Goal: Information Seeking & Learning: Learn about a topic

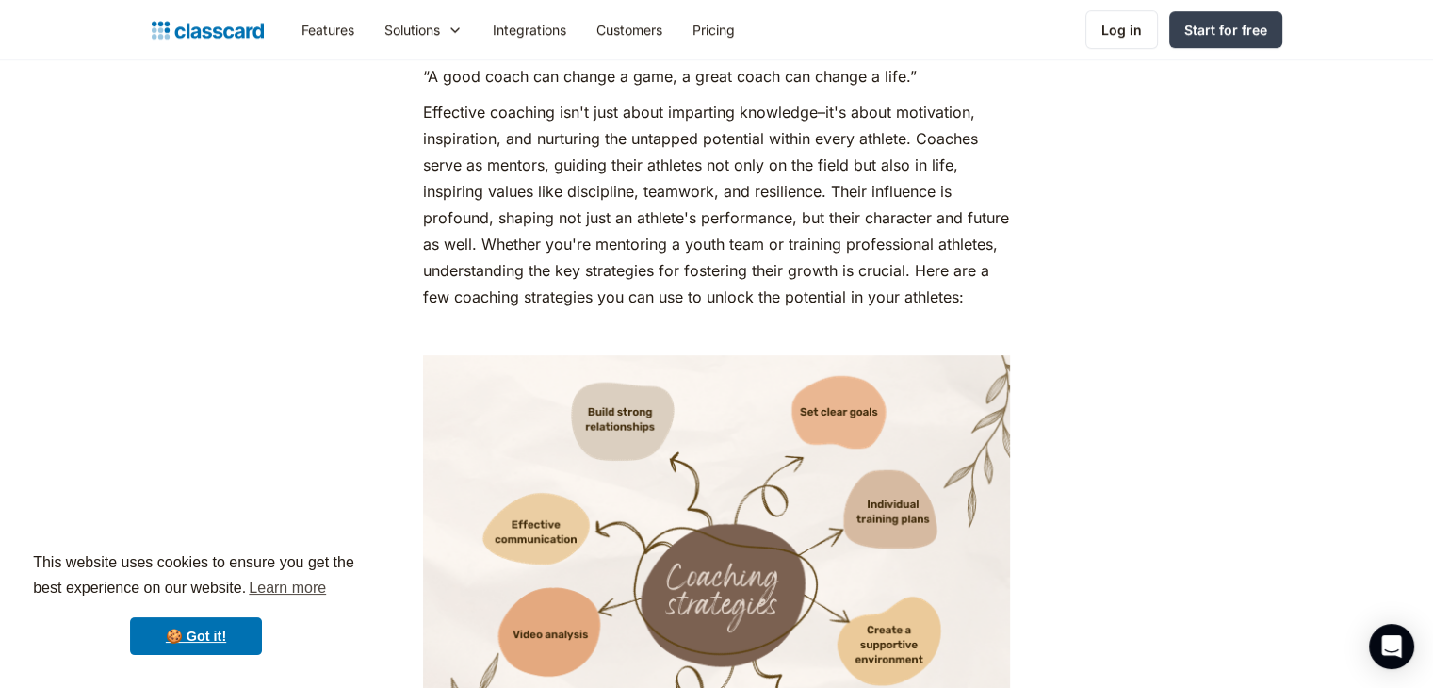
scroll to position [848, 0]
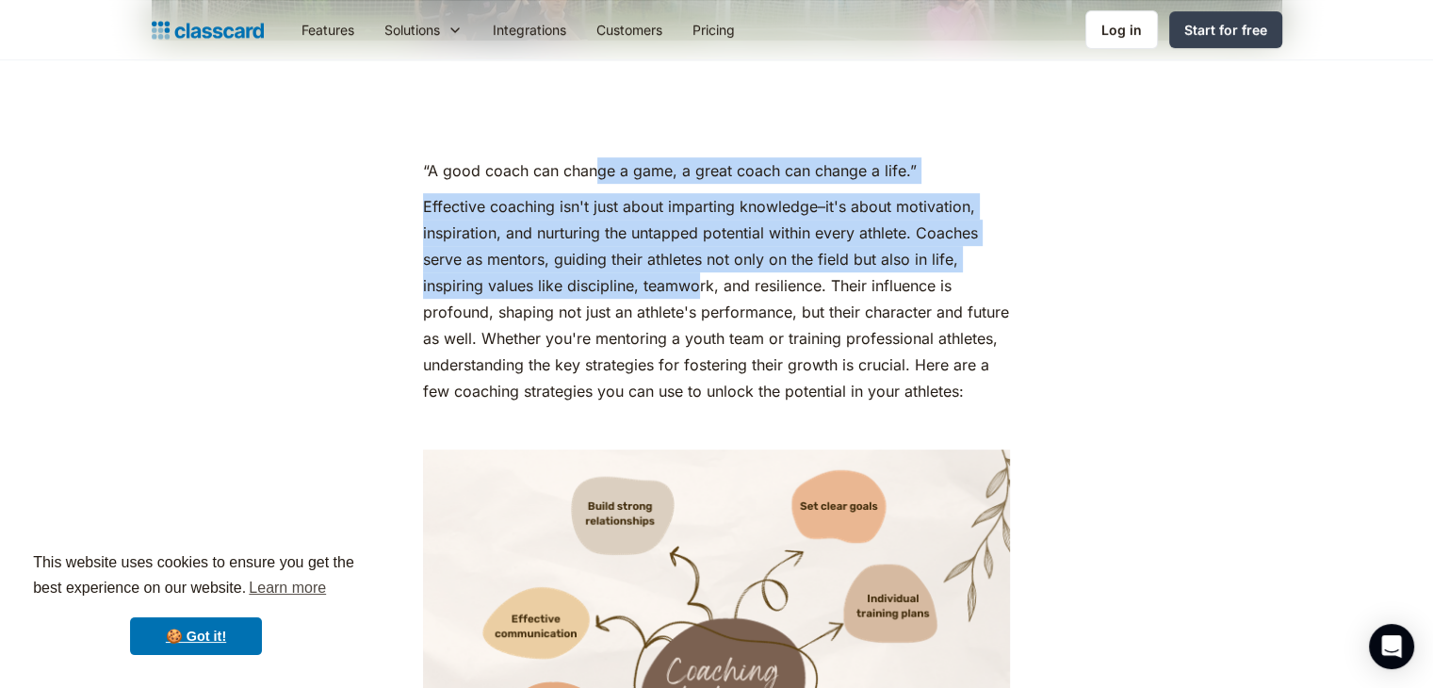
drag, startPoint x: 592, startPoint y: 162, endPoint x: 701, endPoint y: 298, distance: 173.6
click at [701, 298] on p "Effective coaching isn't just about imparting knowledge–it's about motivation, …" at bounding box center [716, 298] width 587 height 211
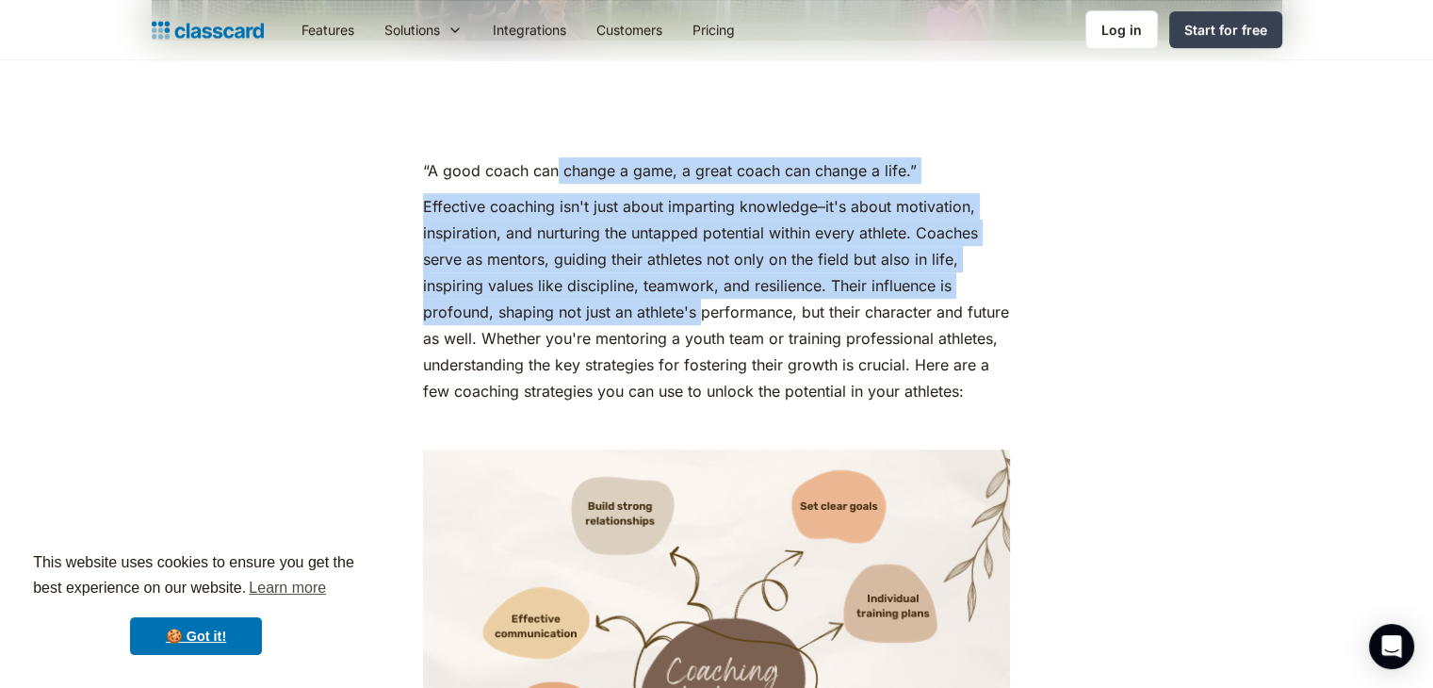
drag, startPoint x: 689, startPoint y: 273, endPoint x: 554, endPoint y: 152, distance: 181.4
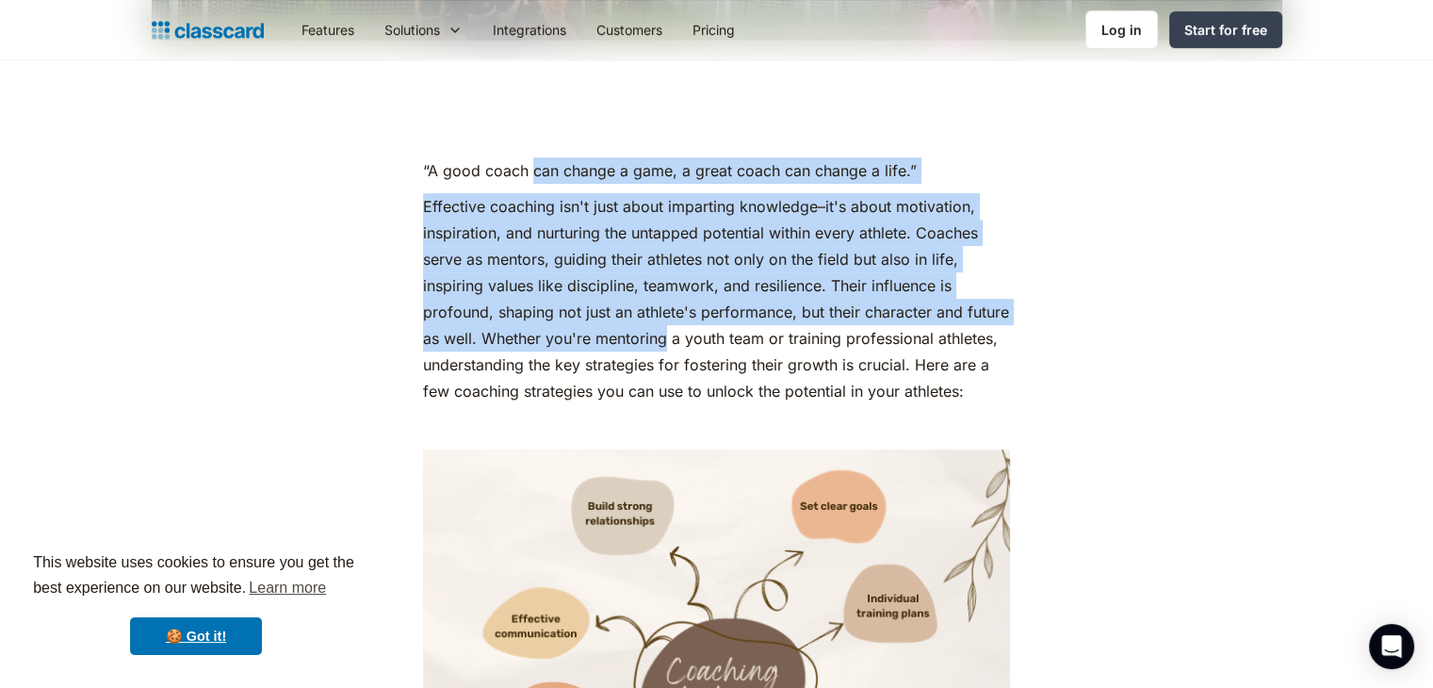
drag, startPoint x: 529, startPoint y: 152, endPoint x: 711, endPoint y: 357, distance: 274.3
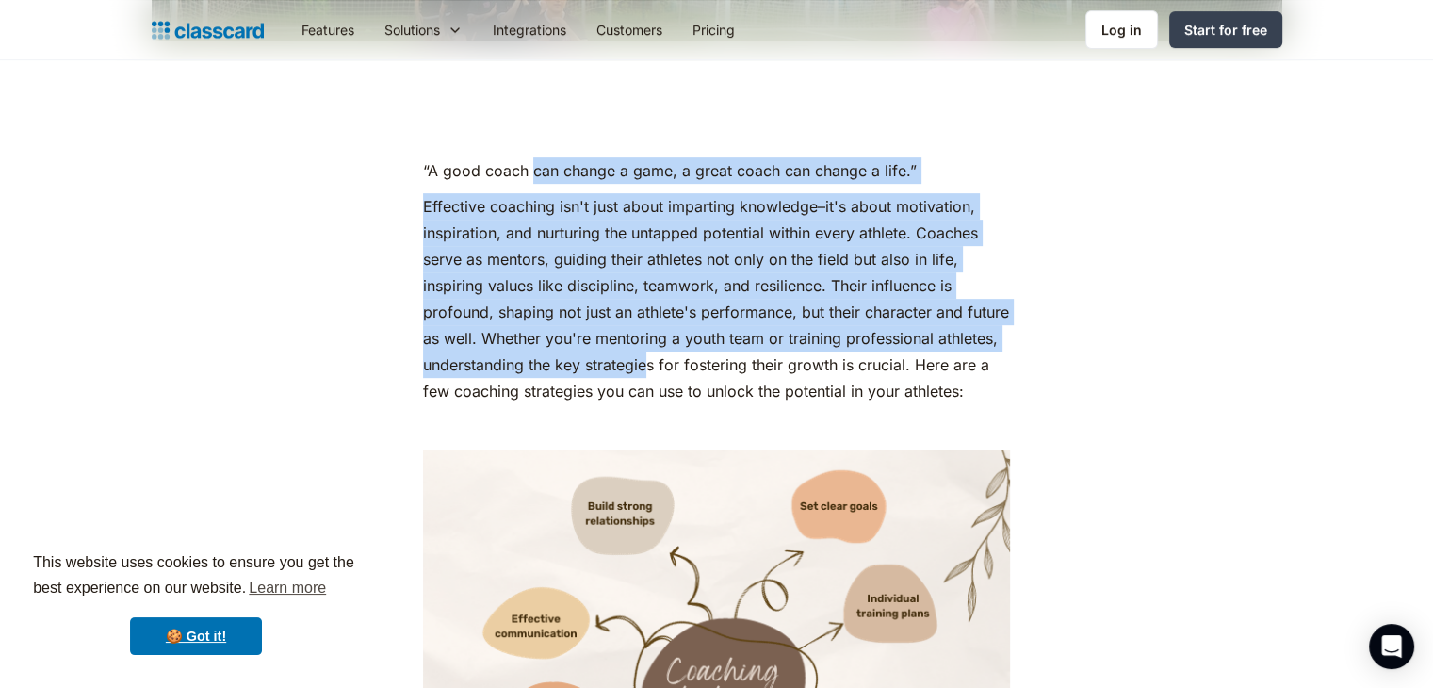
click at [711, 357] on p "Effective coaching isn't just about imparting knowledge–it's about motivation, …" at bounding box center [716, 298] width 587 height 211
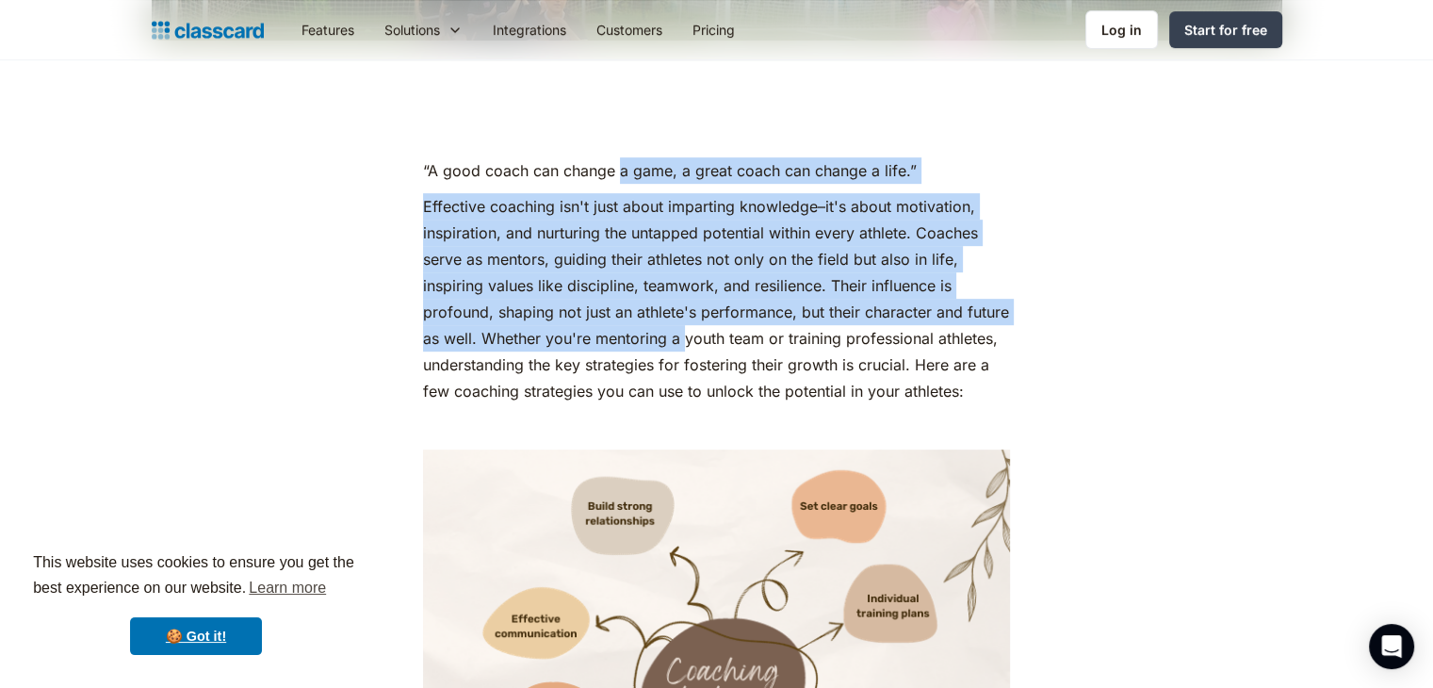
drag, startPoint x: 649, startPoint y: 170, endPoint x: 622, endPoint y: 136, distance: 44.3
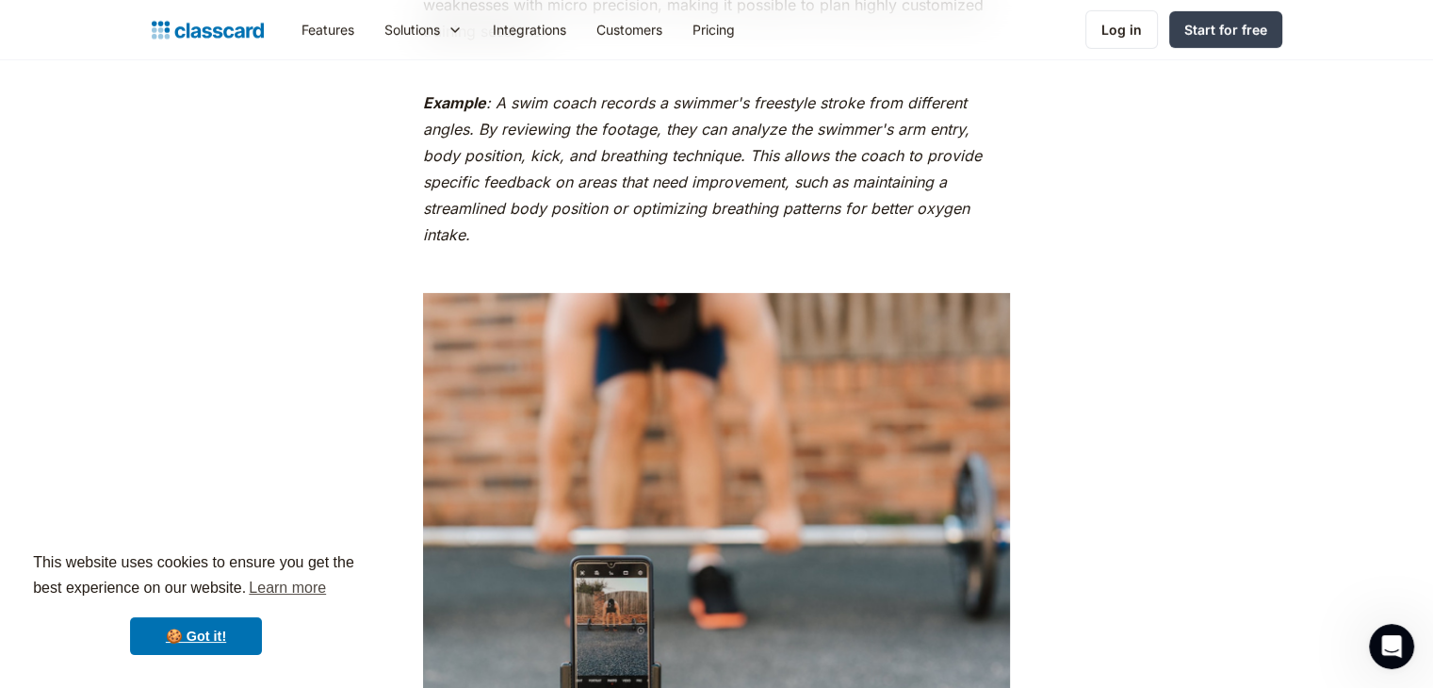
scroll to position [5840, 0]
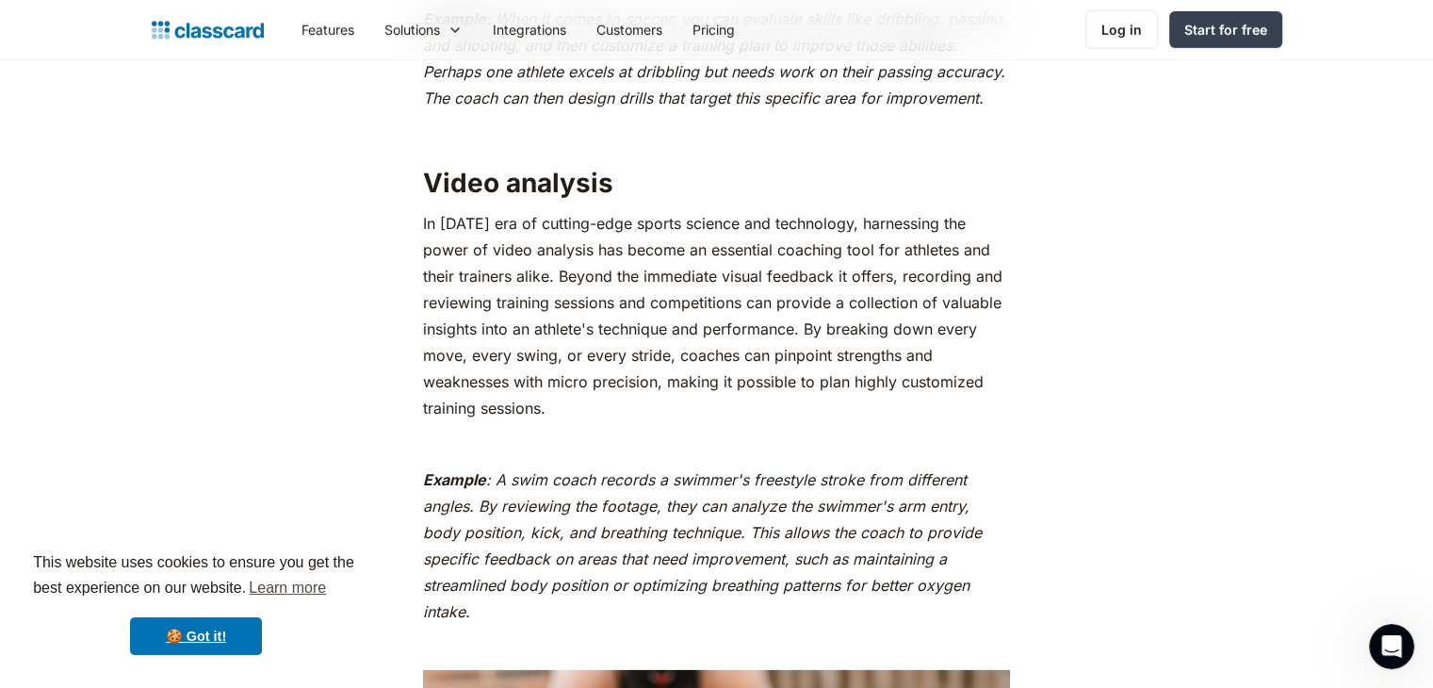
drag, startPoint x: 564, startPoint y: 544, endPoint x: 584, endPoint y: 638, distance: 95.3
click at [584, 624] on p "Example : A swim coach records a swimmer's freestyle stroke from different angl…" at bounding box center [716, 545] width 587 height 158
click at [581, 624] on p "Example : A swim coach records a swimmer's freestyle stroke from different angl…" at bounding box center [716, 545] width 587 height 158
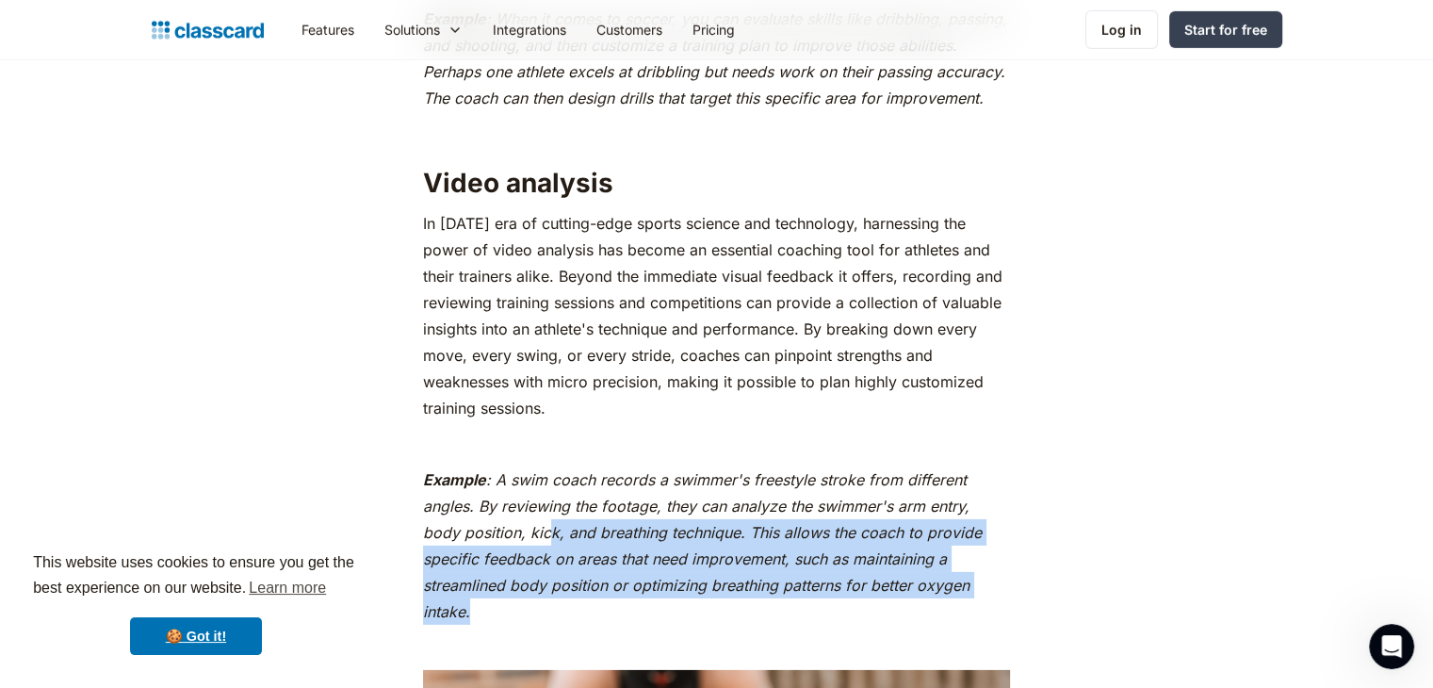
drag, startPoint x: 596, startPoint y: 638, endPoint x: 546, endPoint y: 566, distance: 87.3
click at [547, 566] on p "Example : A swim coach records a swimmer's freestyle stroke from different angl…" at bounding box center [716, 545] width 587 height 158
click at [546, 566] on em ": A swim coach records a swimmer's freestyle stroke from different angles. By r…" at bounding box center [702, 545] width 559 height 151
drag, startPoint x: 497, startPoint y: 549, endPoint x: 574, endPoint y: 643, distance: 121.2
click at [574, 624] on p "Example : A swim coach records a swimmer's freestyle stroke from different angl…" at bounding box center [716, 545] width 587 height 158
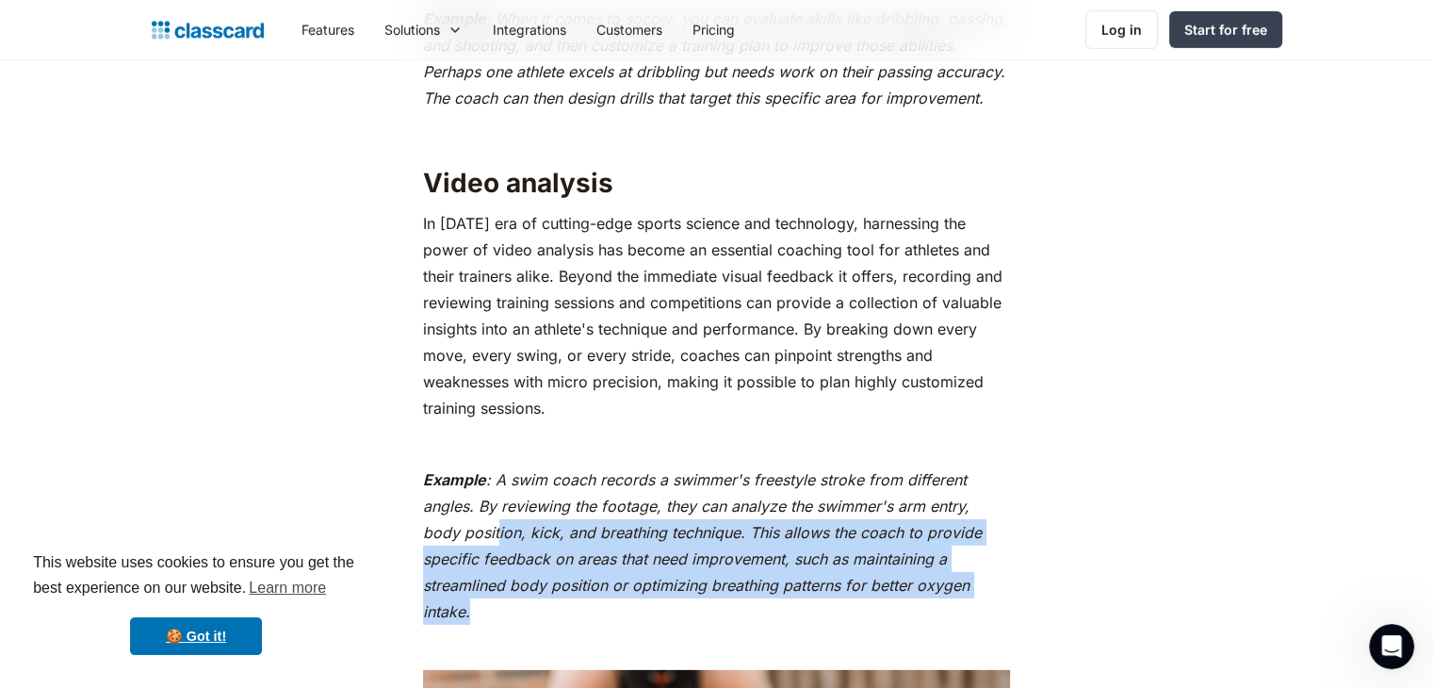
click at [574, 624] on p "Example : A swim coach records a swimmer's freestyle stroke from different angl…" at bounding box center [716, 545] width 587 height 158
drag, startPoint x: 585, startPoint y: 633, endPoint x: 565, endPoint y: 548, distance: 87.1
click at [565, 548] on p "Example : A swim coach records a swimmer's freestyle stroke from different angl…" at bounding box center [716, 545] width 587 height 158
click at [565, 548] on em ": A swim coach records a swimmer's freestyle stroke from different angles. By r…" at bounding box center [702, 545] width 559 height 151
drag, startPoint x: 504, startPoint y: 235, endPoint x: 648, endPoint y: 432, distance: 244.0
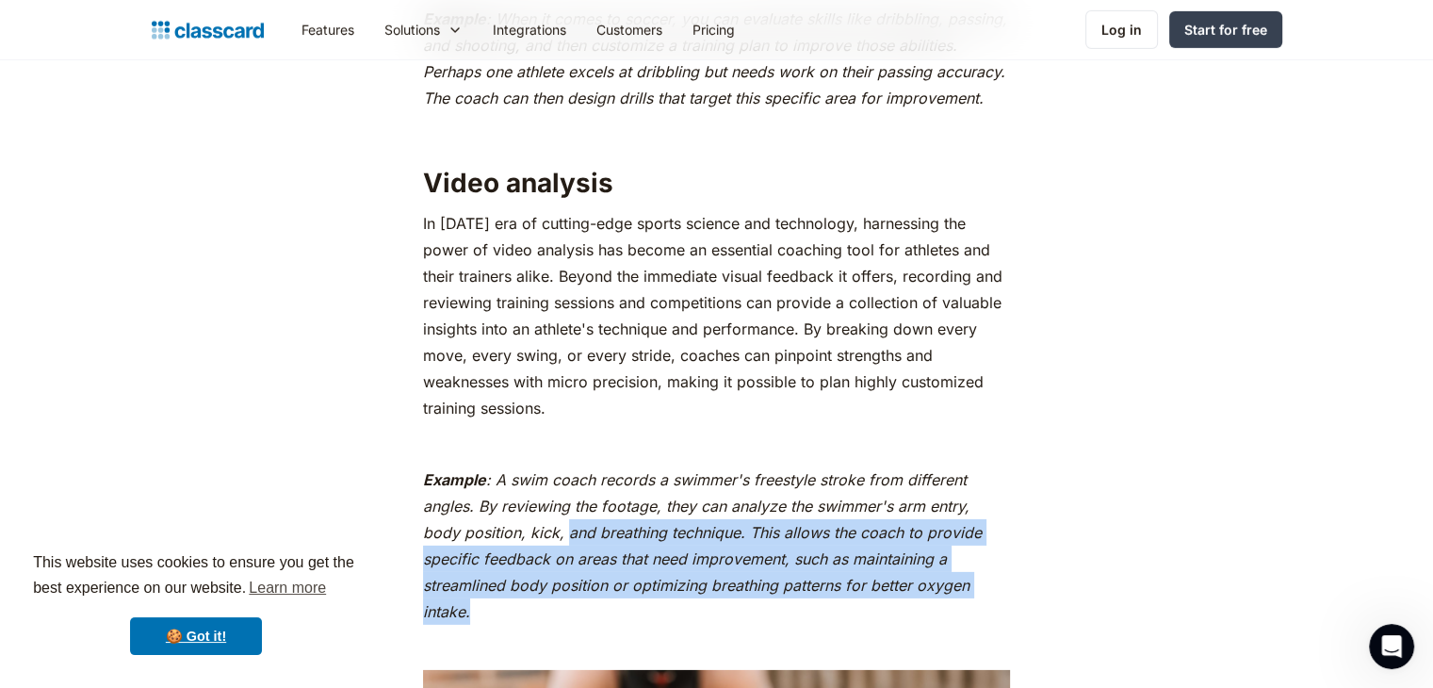
click at [648, 421] on p "In [DATE] era of cutting-edge sports science and technology, harnessing the pow…" at bounding box center [716, 315] width 587 height 211
drag, startPoint x: 614, startPoint y: 359, endPoint x: 545, endPoint y: 268, distance: 113.6
click at [546, 270] on p "In [DATE] era of cutting-edge sports science and technology, harnessing the pow…" at bounding box center [716, 315] width 587 height 211
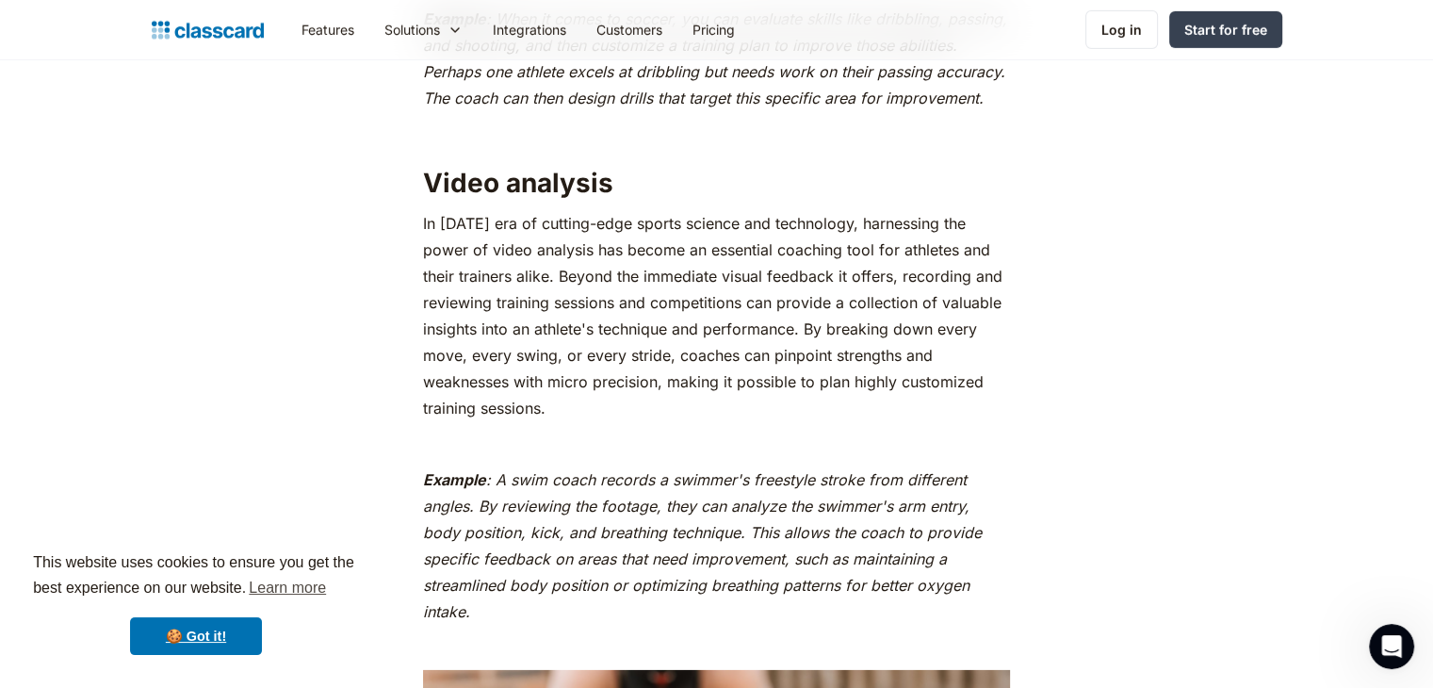
click at [545, 268] on p "In [DATE] era of cutting-edge sports science and technology, harnessing the pow…" at bounding box center [716, 315] width 587 height 211
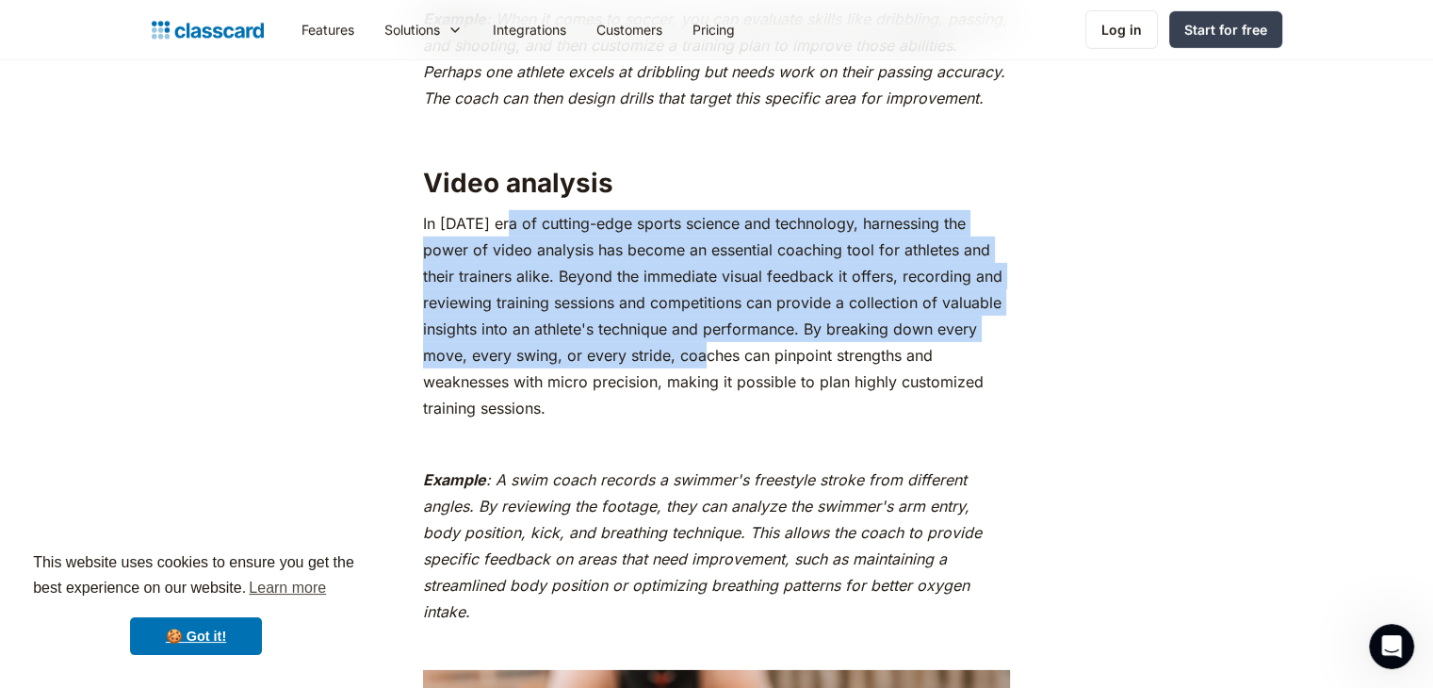
drag, startPoint x: 506, startPoint y: 235, endPoint x: 686, endPoint y: 392, distance: 238.4
click at [686, 393] on p "In [DATE] era of cutting-edge sports science and technology, harnessing the pow…" at bounding box center [716, 315] width 587 height 211
click at [686, 392] on p "In [DATE] era of cutting-edge sports science and technology, harnessing the pow…" at bounding box center [716, 315] width 587 height 211
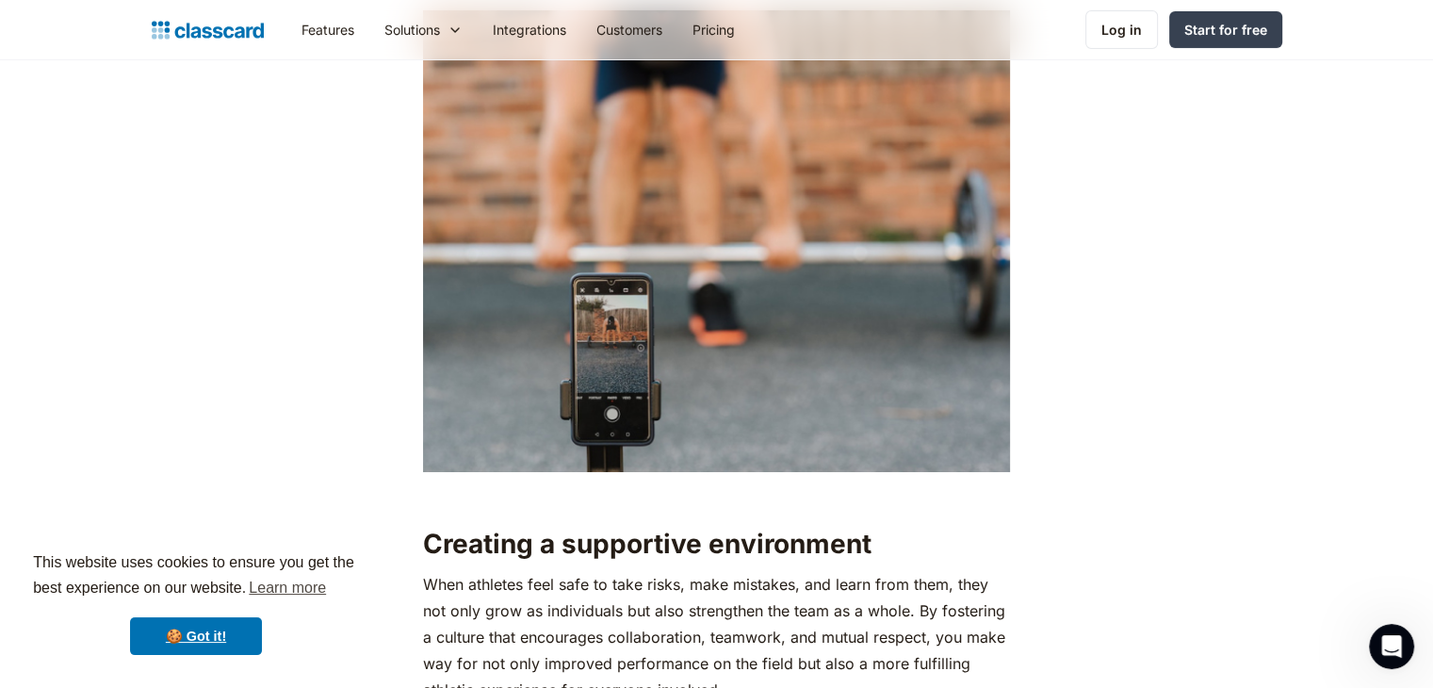
scroll to position [6782, 0]
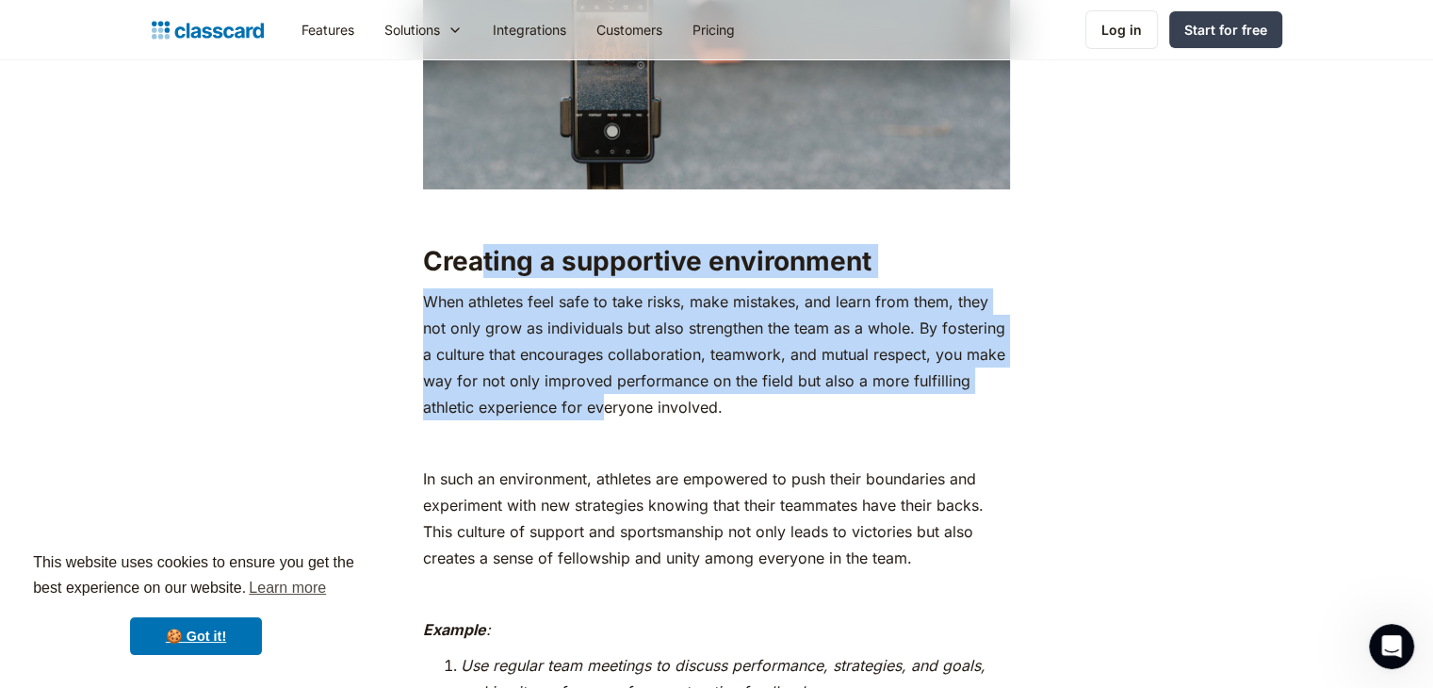
drag, startPoint x: 512, startPoint y: 295, endPoint x: 607, endPoint y: 433, distance: 167.5
click at [607, 420] on p "When athletes feel safe to take risks, make mistakes, and learn from them, they…" at bounding box center [716, 354] width 587 height 132
drag, startPoint x: 616, startPoint y: 427, endPoint x: 543, endPoint y: 301, distance: 145.2
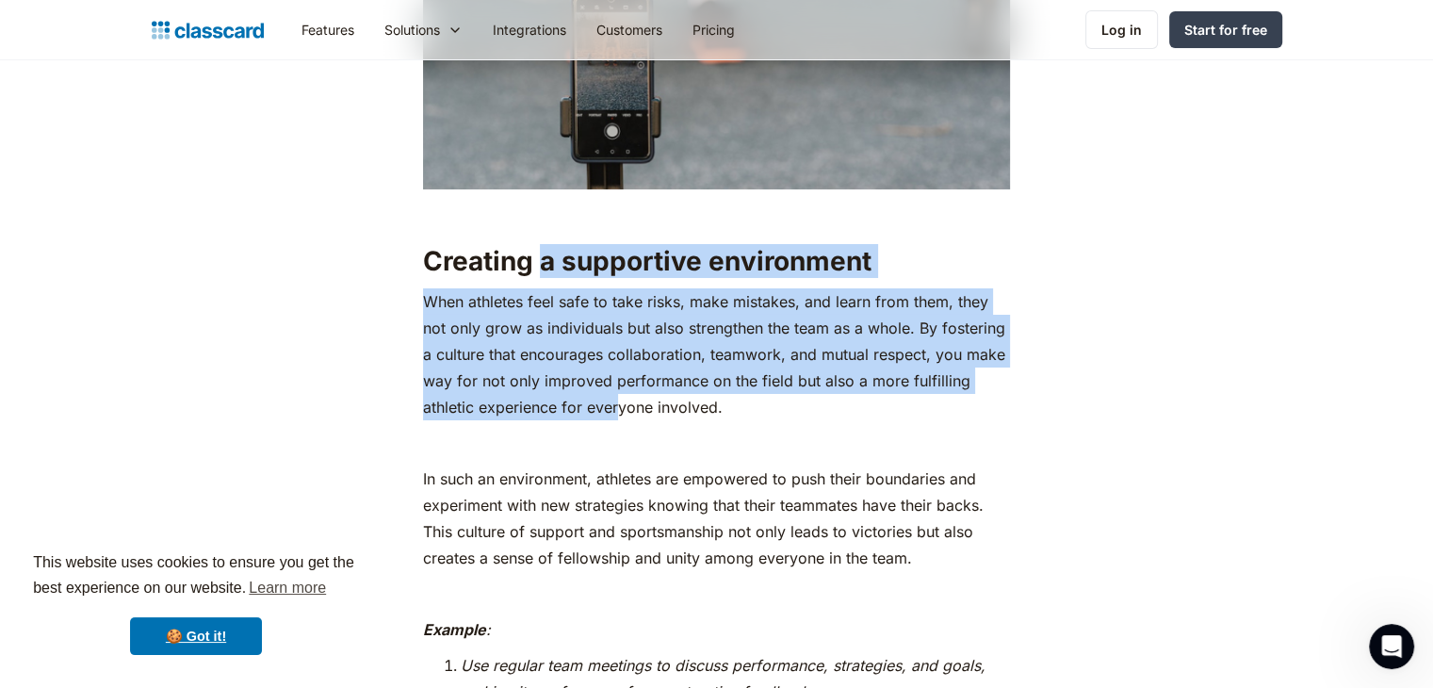
click at [543, 278] on h2 "Creating a supportive environment" at bounding box center [716, 261] width 587 height 34
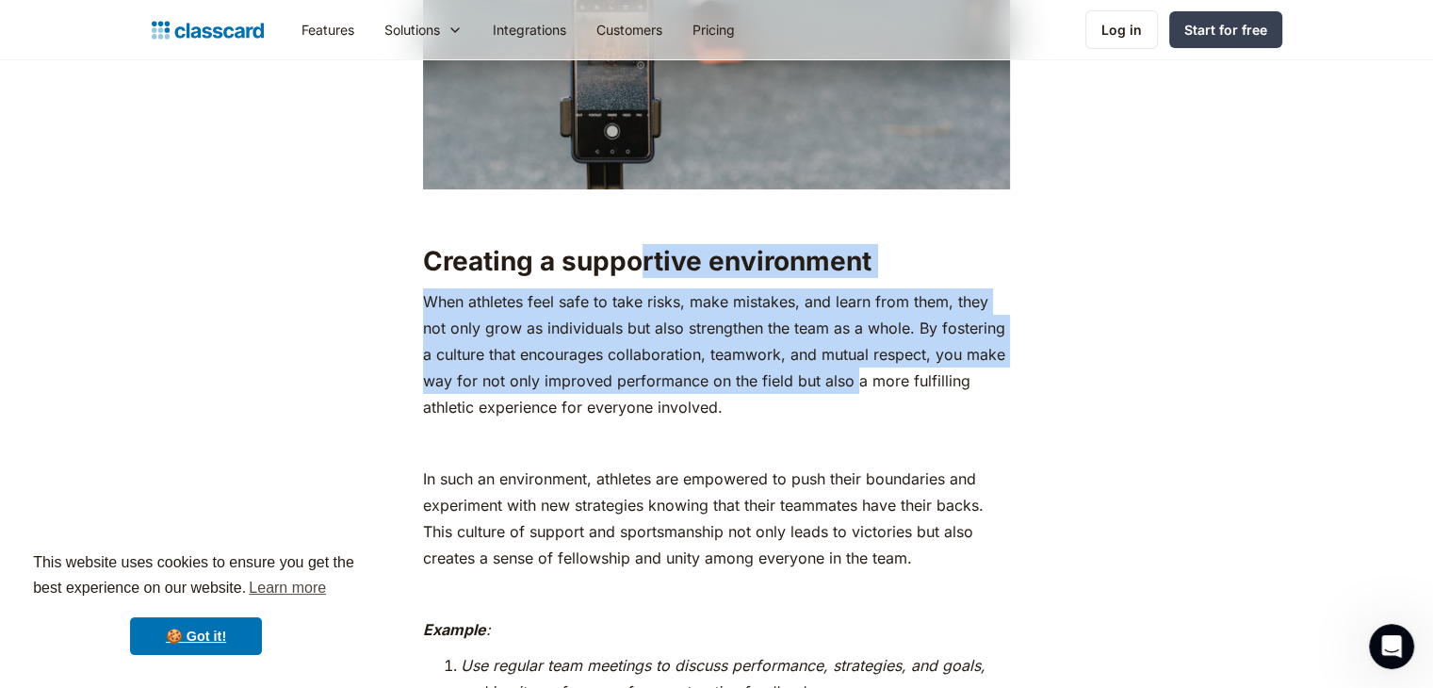
drag, startPoint x: 641, startPoint y: 332, endPoint x: 844, endPoint y: 401, distance: 214.2
click at [844, 401] on p "When athletes feel safe to take risks, make mistakes, and learn from them, they…" at bounding box center [716, 354] width 587 height 132
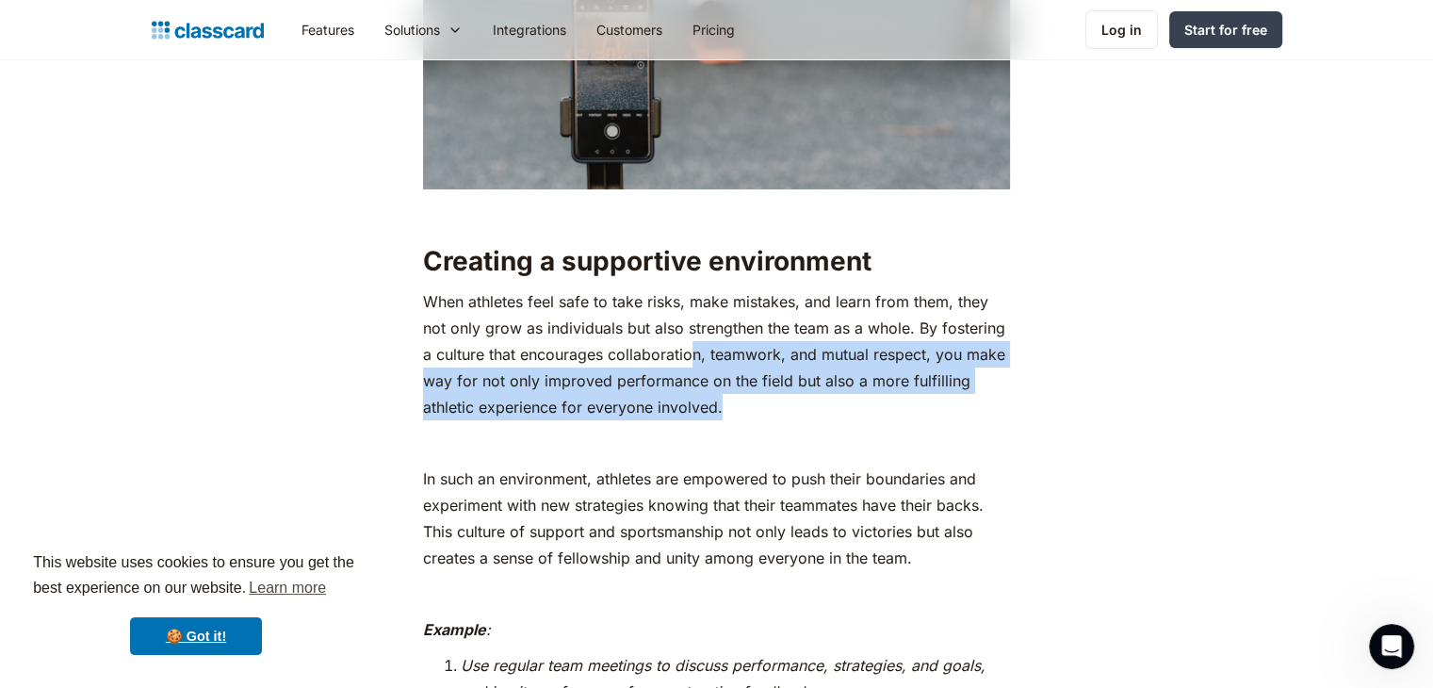
drag, startPoint x: 789, startPoint y: 409, endPoint x: 677, endPoint y: 367, distance: 119.5
click at [678, 367] on p "When athletes feel safe to take risks, make mistakes, and learn from them, they…" at bounding box center [716, 354] width 587 height 132
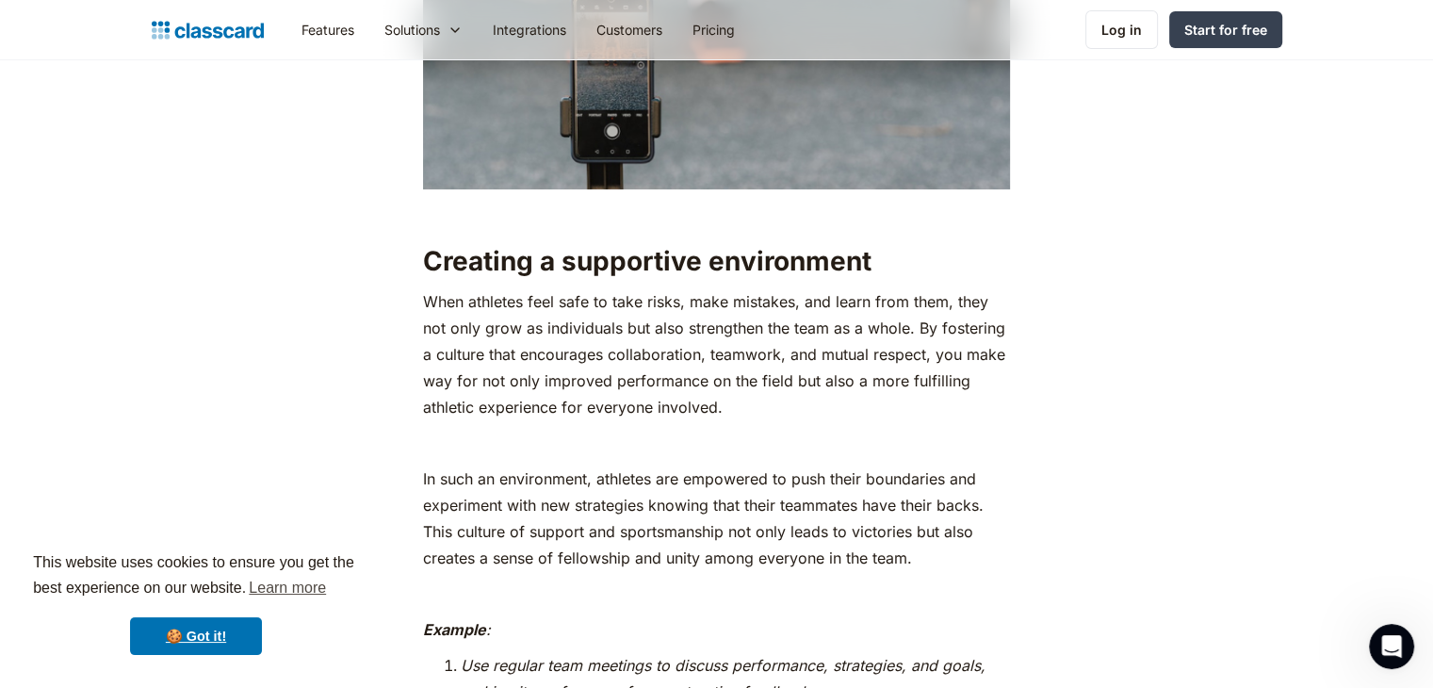
click at [677, 367] on p "When athletes feel safe to take risks, make mistakes, and learn from them, they…" at bounding box center [716, 354] width 587 height 132
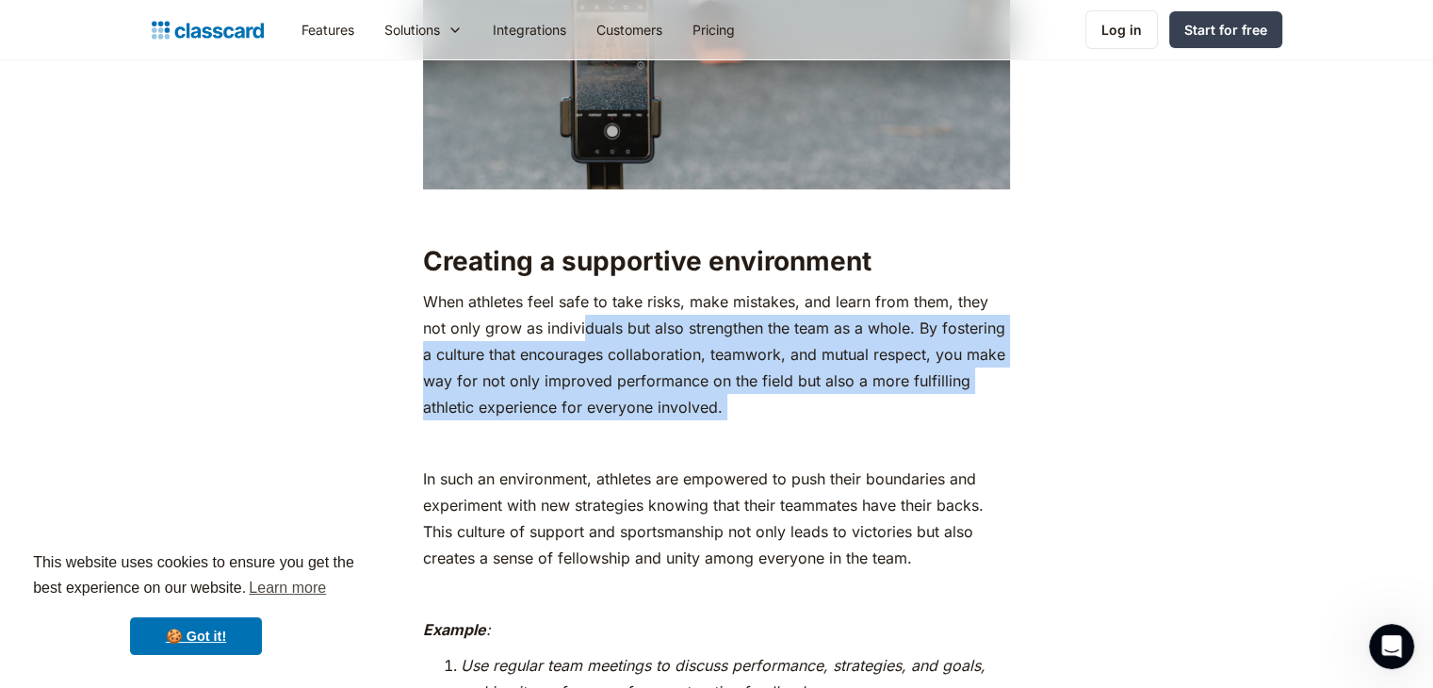
drag, startPoint x: 583, startPoint y: 344, endPoint x: 804, endPoint y: 446, distance: 244.0
drag, startPoint x: 807, startPoint y: 438, endPoint x: 688, endPoint y: 357, distance: 144.5
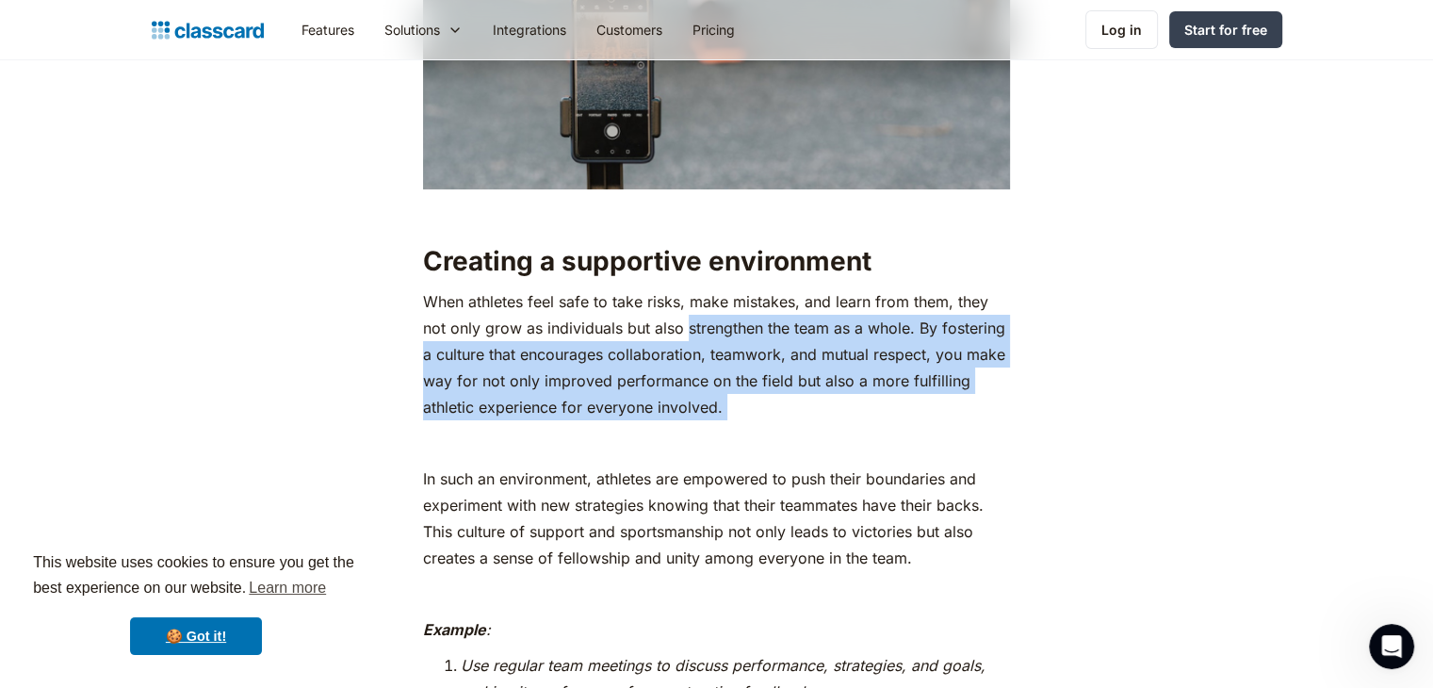
click at [688, 357] on p "When athletes feel safe to take risks, make mistakes, and learn from them, they…" at bounding box center [716, 354] width 587 height 132
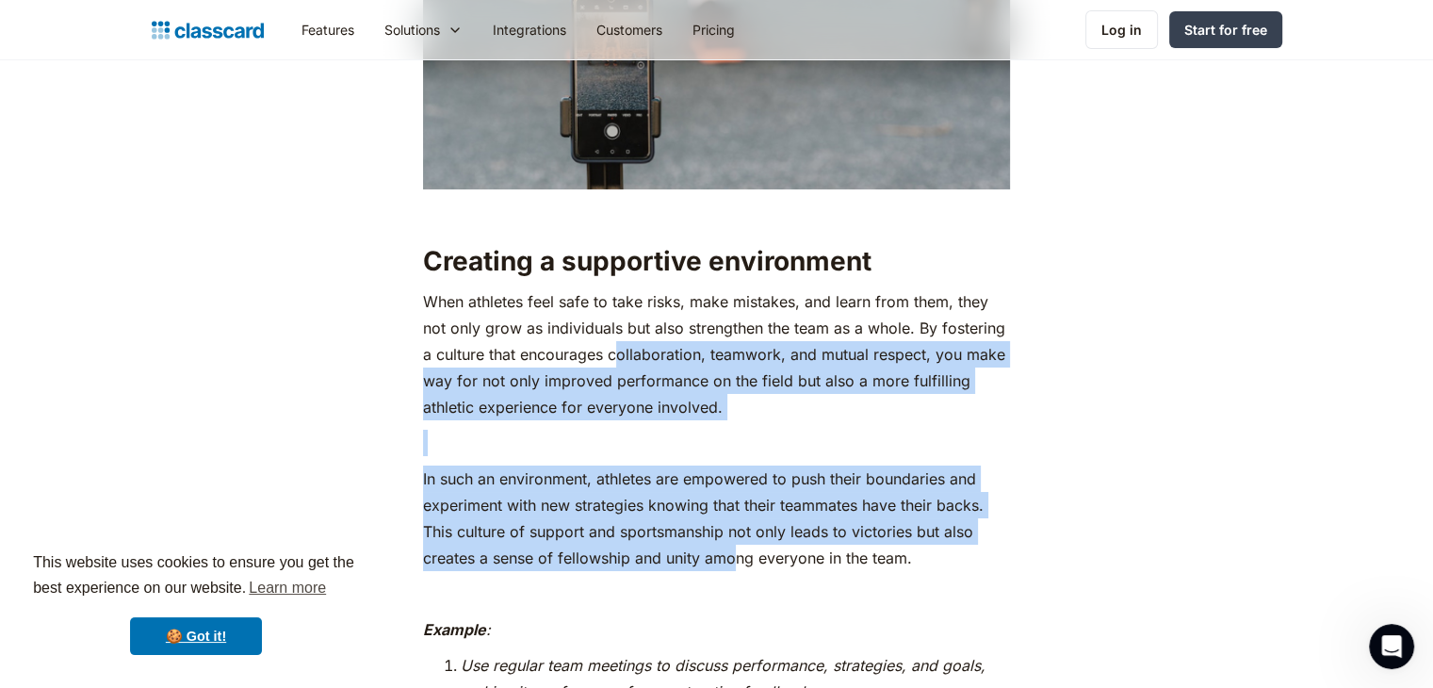
drag, startPoint x: 618, startPoint y: 383, endPoint x: 734, endPoint y: 584, distance: 231.7
click at [734, 571] on p "In such an environment, athletes are empowered to push their boundaries and exp…" at bounding box center [716, 517] width 587 height 105
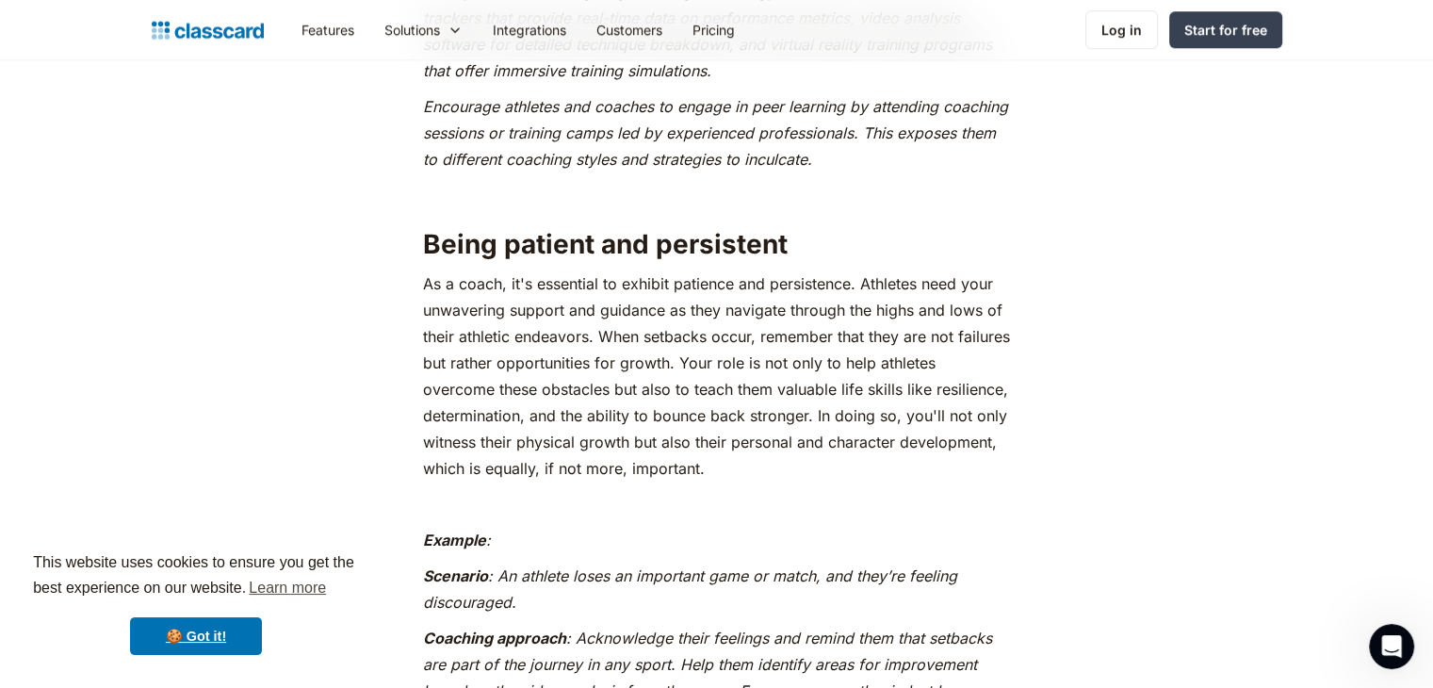
scroll to position [8854, 0]
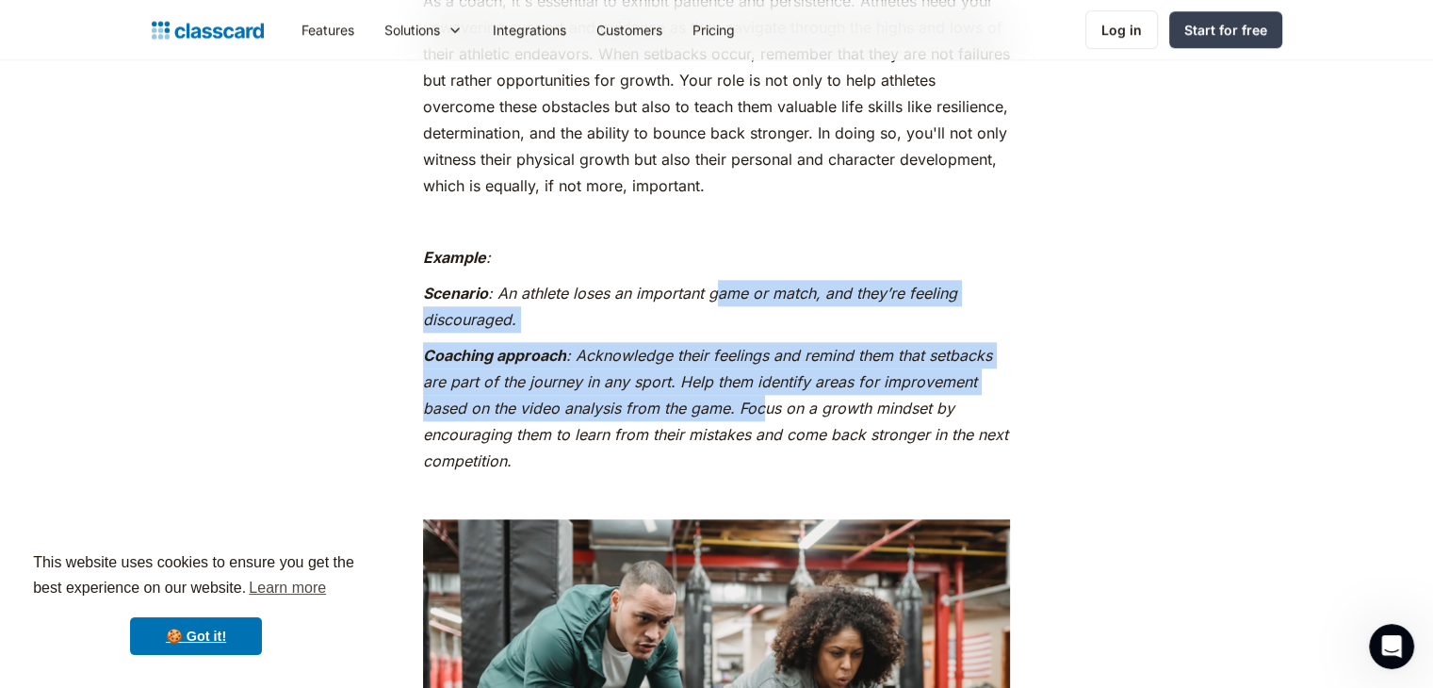
drag, startPoint x: 721, startPoint y: 310, endPoint x: 767, endPoint y: 443, distance: 140.6
click at [767, 443] on p "Coaching approach : Acknowledge their feelings and remind them that setbacks ar…" at bounding box center [716, 408] width 587 height 132
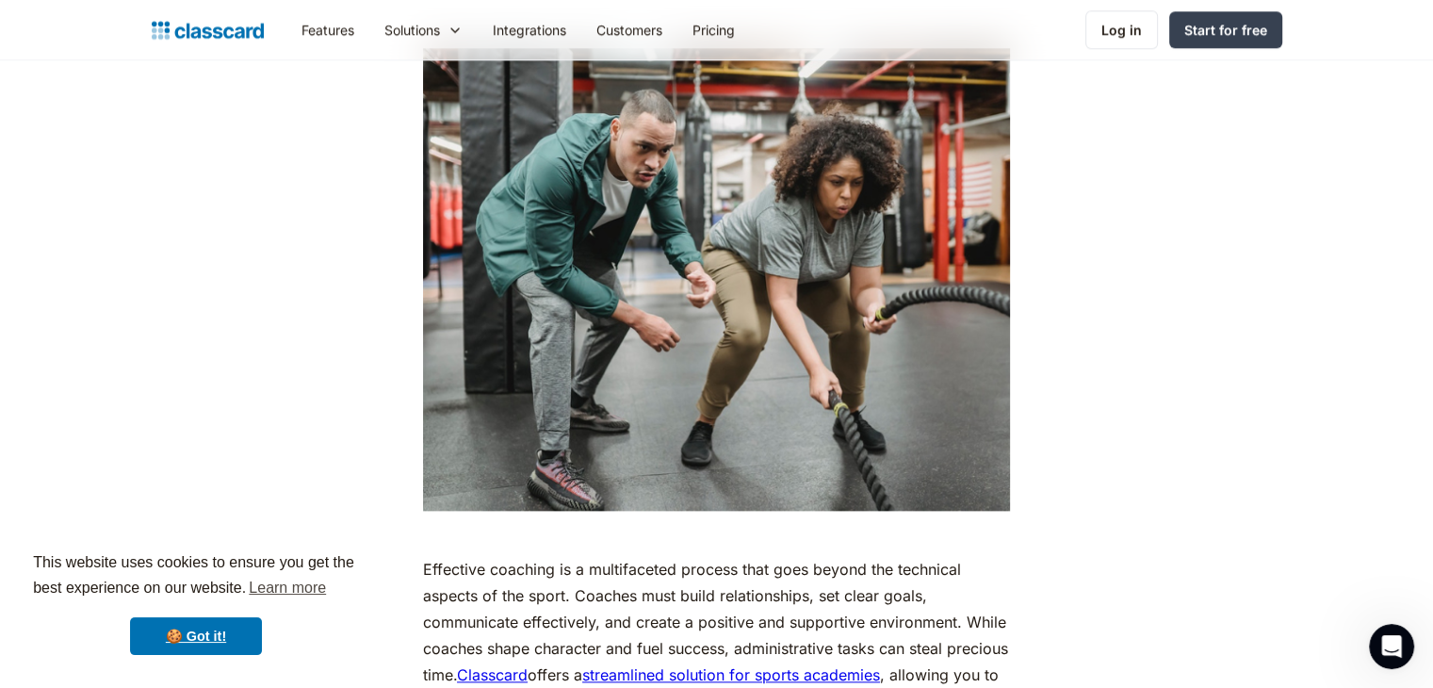
scroll to position [9702, 0]
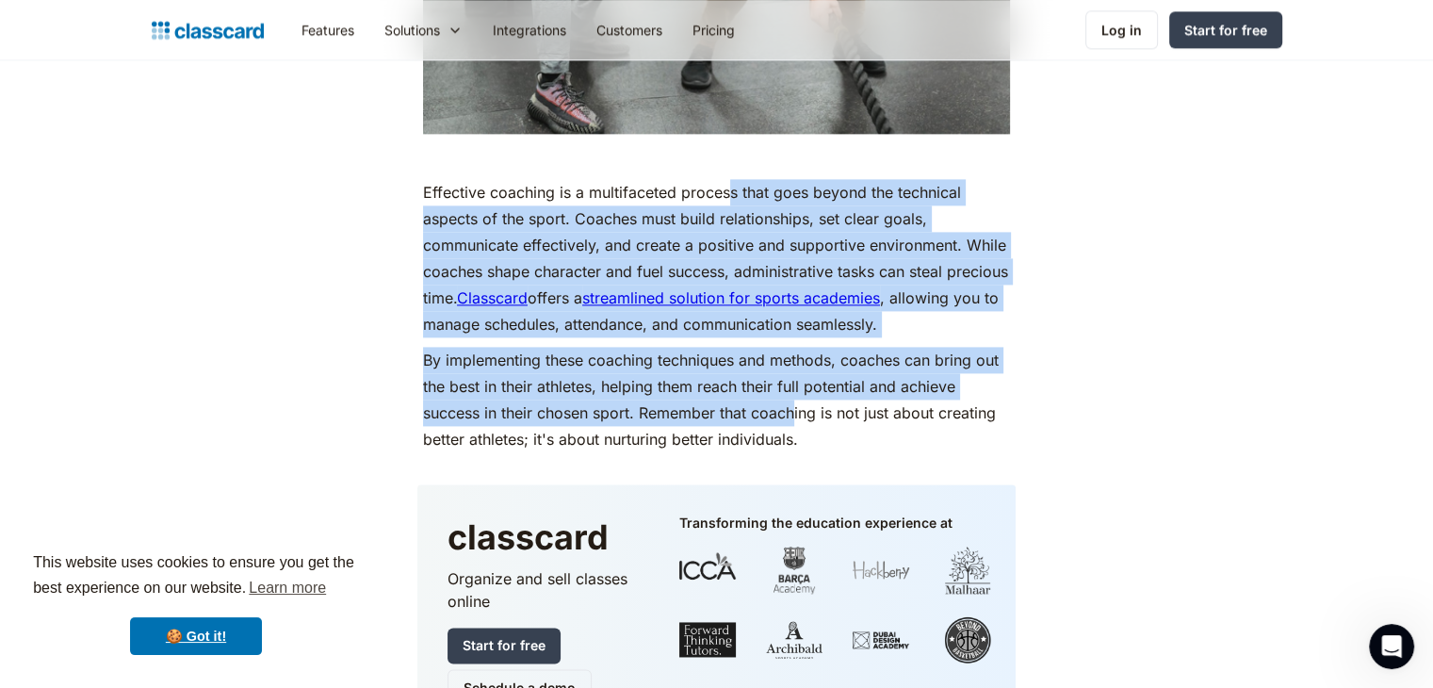
drag, startPoint x: 753, startPoint y: 228, endPoint x: 796, endPoint y: 438, distance: 214.5
click at [796, 438] on p "By implementing these coaching techniques and methods, coaches can bring out th…" at bounding box center [716, 399] width 587 height 105
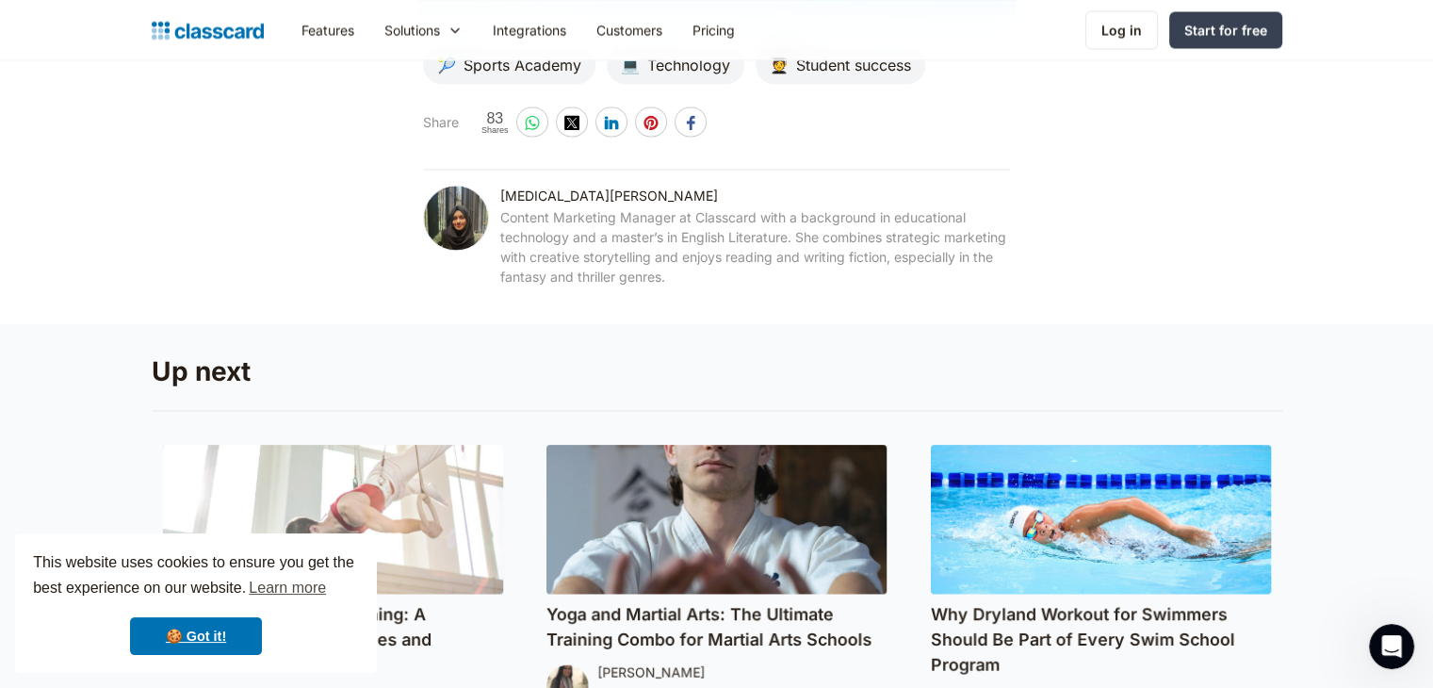
scroll to position [10455, 0]
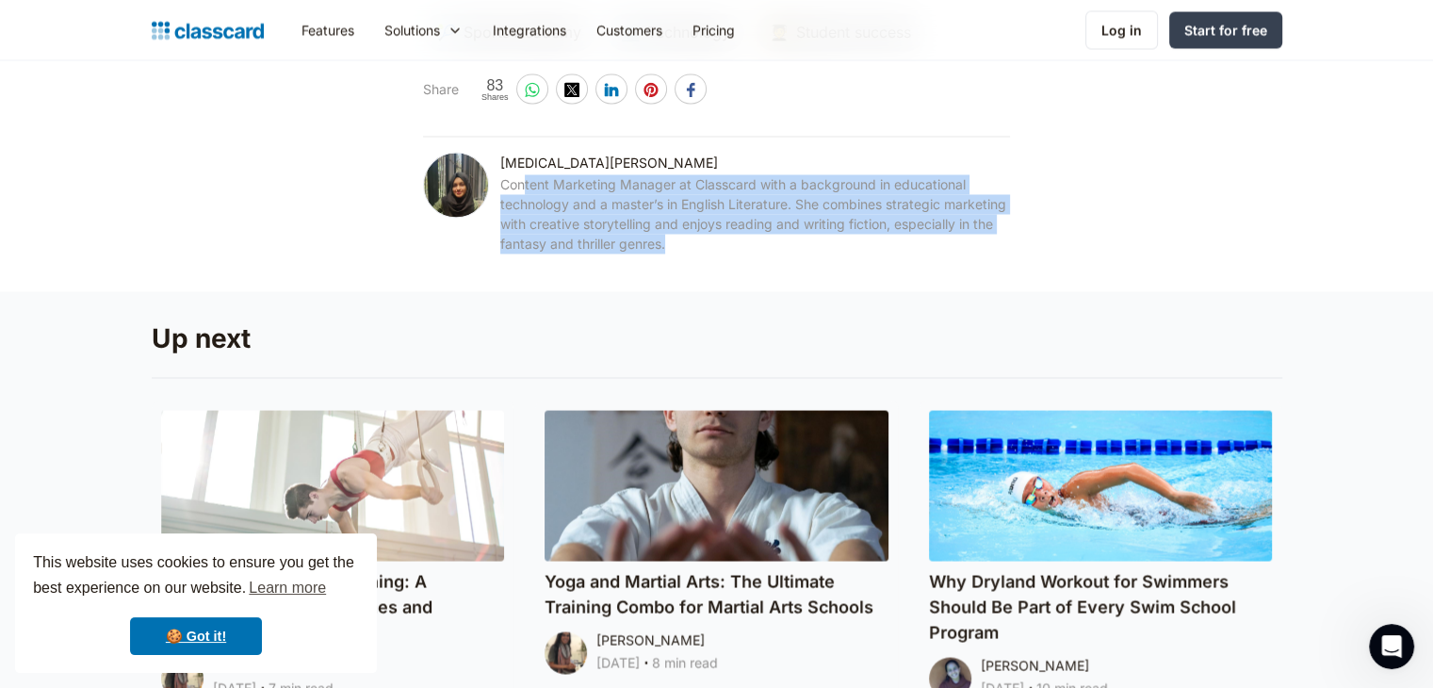
drag, startPoint x: 687, startPoint y: 246, endPoint x: 770, endPoint y: 282, distance: 90.3
click at [770, 276] on div "[MEDICAL_DATA][PERSON_NAME] Content Marketing Manager at Classcard with a backg…" at bounding box center [716, 214] width 587 height 124
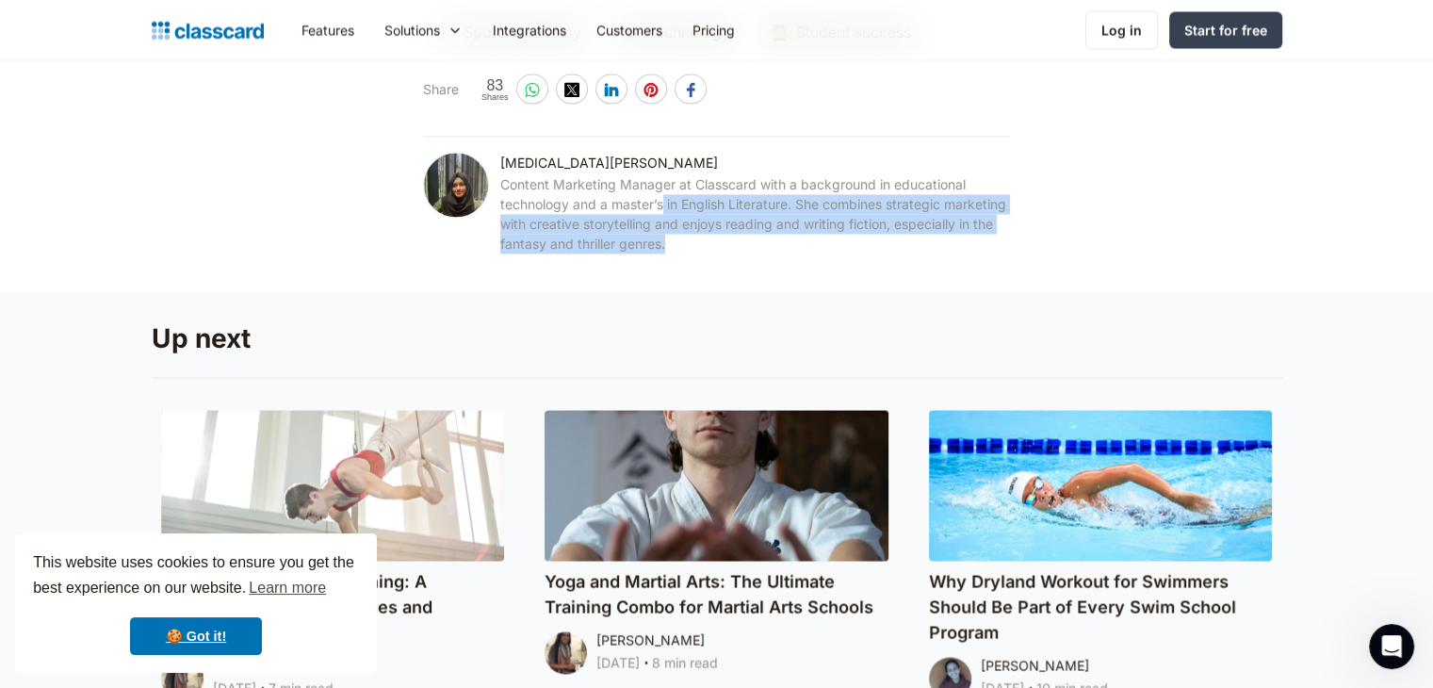
drag, startPoint x: 803, startPoint y: 272, endPoint x: 664, endPoint y: 220, distance: 148.7
click at [664, 220] on div "Content Marketing Manager at Classcard with a background in educational technol…" at bounding box center [755, 213] width 510 height 79
click at [663, 220] on div "Content Marketing Manager at Classcard with a background in educational technol…" at bounding box center [755, 213] width 510 height 79
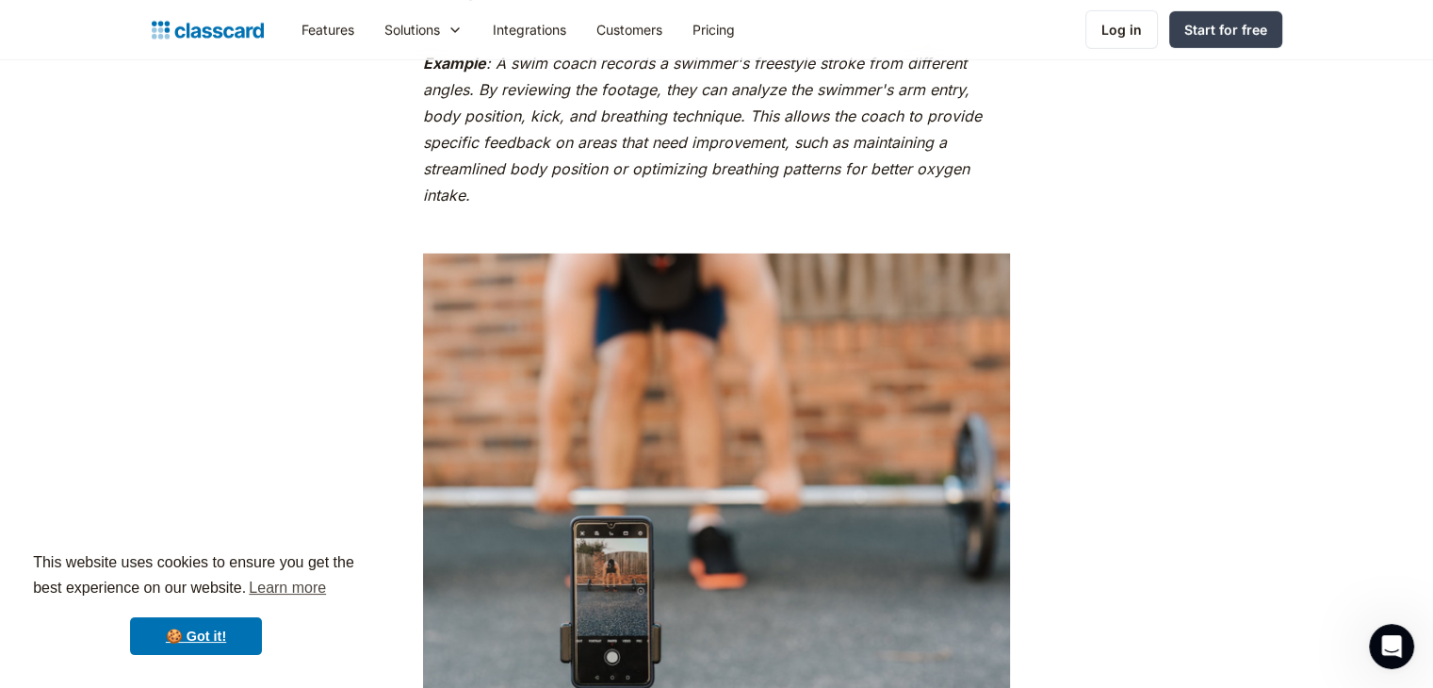
scroll to position [6217, 0]
